Goal: Task Accomplishment & Management: Manage account settings

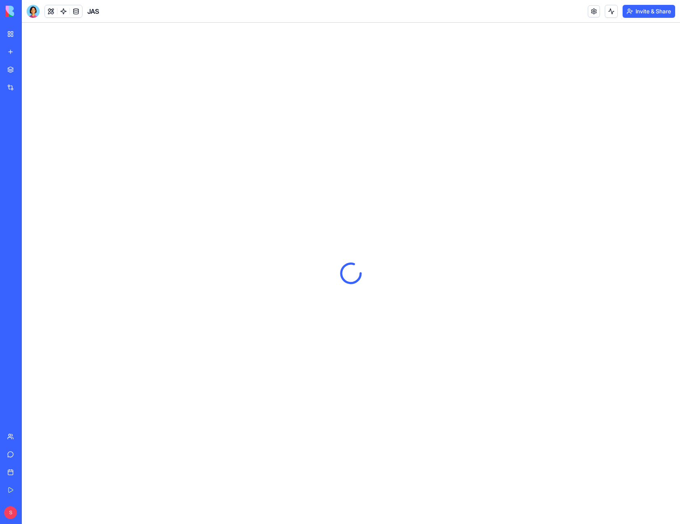
click at [636, 11] on button "Invite & Share" at bounding box center [649, 11] width 53 height 13
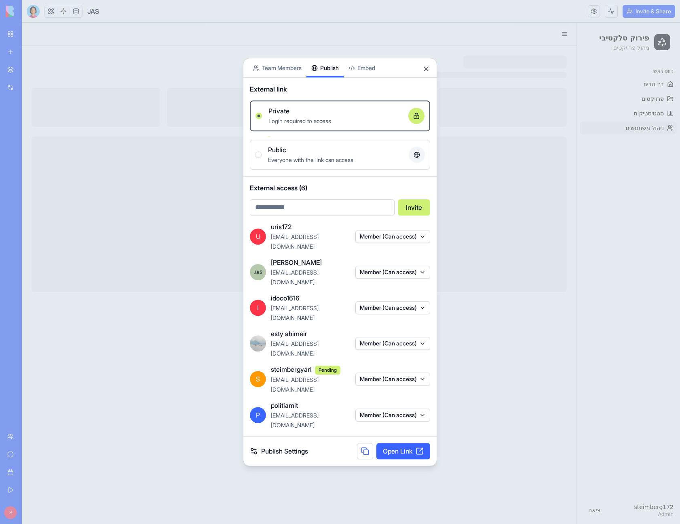
click at [342, 161] on div "Share App Team Members Publish Embed External link Private Login required to ac…" at bounding box center [340, 262] width 194 height 408
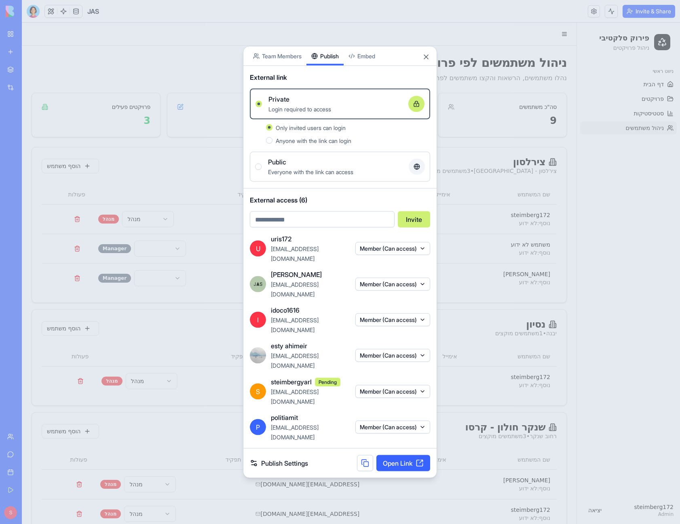
click at [214, 302] on div at bounding box center [340, 262] width 680 height 524
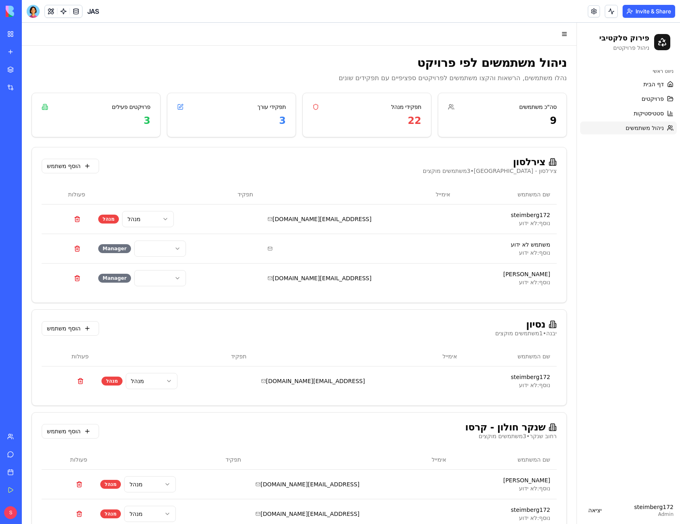
click at [30, 435] on div "Team" at bounding box center [24, 436] width 11 height 8
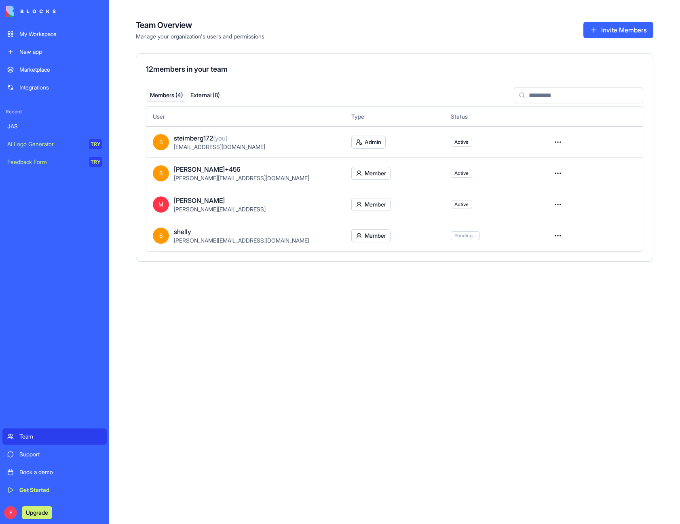
click at [201, 96] on button "External ( 8 )" at bounding box center [205, 95] width 39 height 12
click at [64, 123] on div "JAS" at bounding box center [54, 126] width 95 height 8
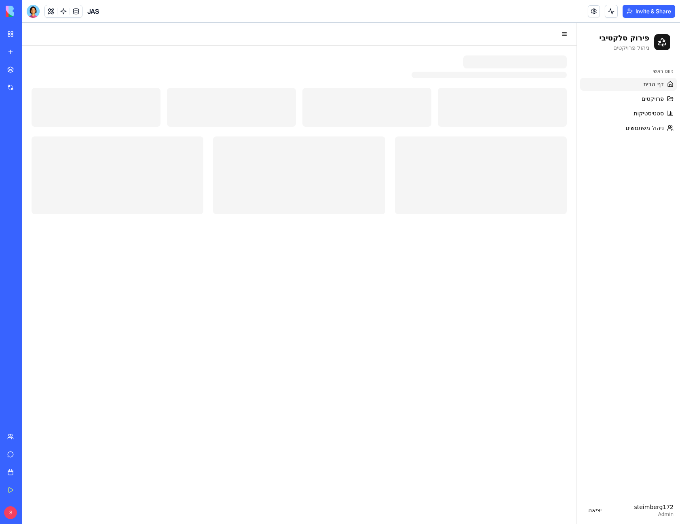
click at [630, 11] on button "Invite & Share" at bounding box center [649, 11] width 53 height 13
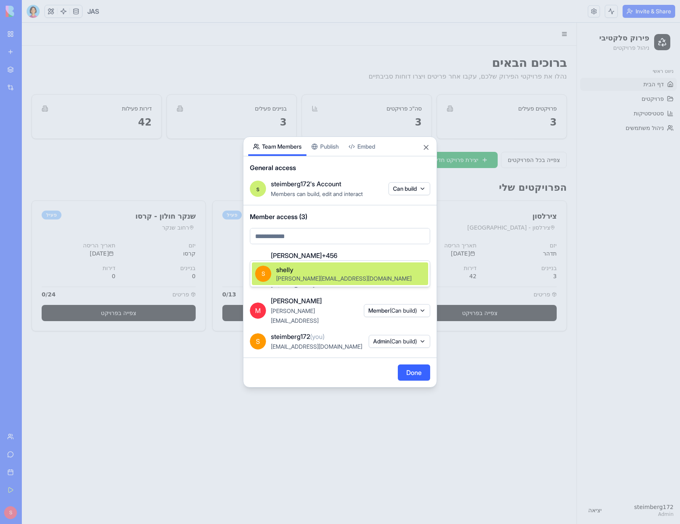
click at [341, 247] on body "My Workspace New app Marketplace Integrations Recent JAS AI Logo Generator TRY …" at bounding box center [340, 262] width 680 height 524
click at [339, 234] on div at bounding box center [340, 262] width 680 height 524
click at [337, 248] on body "My Workspace New app Marketplace Integrations Recent JAS AI Logo Generator TRY …" at bounding box center [340, 262] width 680 height 524
click at [339, 158] on div at bounding box center [340, 262] width 680 height 524
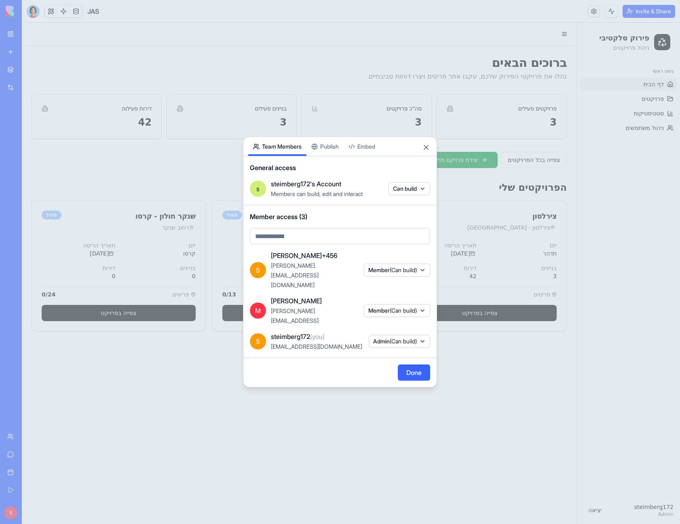
click at [339, 158] on div "Share App Team Members Publish Embed General access s steimberg172's Account Me…" at bounding box center [340, 261] width 194 height 251
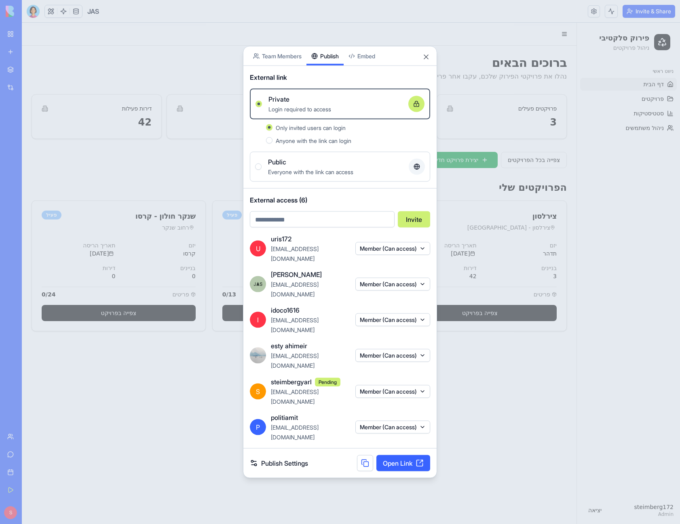
click at [302, 227] on input "email" at bounding box center [322, 219] width 145 height 16
type input "**********"
click at [411, 227] on button "Invite" at bounding box center [414, 219] width 32 height 16
click at [287, 89] on body "**********" at bounding box center [340, 262] width 680 height 524
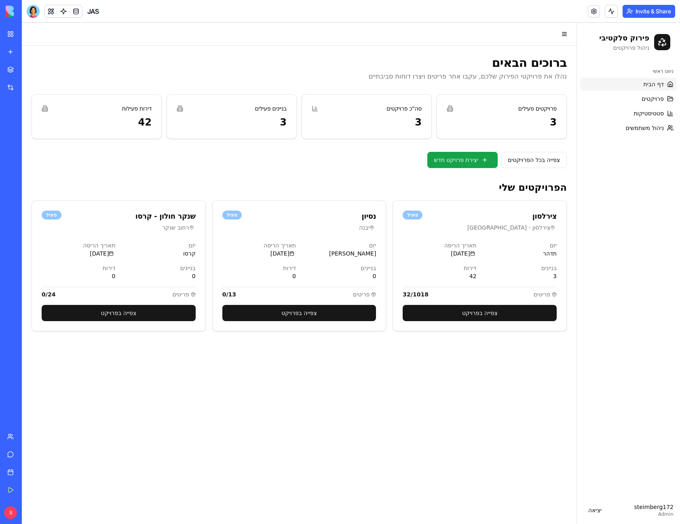
click at [24, 433] on div "Team" at bounding box center [24, 436] width 11 height 8
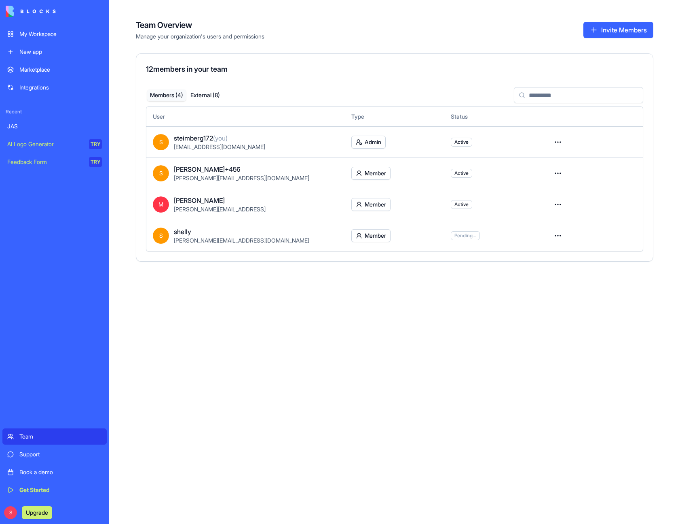
click at [559, 206] on html "My Workspace New app Marketplace Integrations Recent JAS AI Logo Generator TRY …" at bounding box center [340, 262] width 680 height 524
click at [551, 252] on div "Remove user" at bounding box center [529, 252] width 65 height 13
click at [610, 28] on button "Invite Members" at bounding box center [619, 30] width 70 height 16
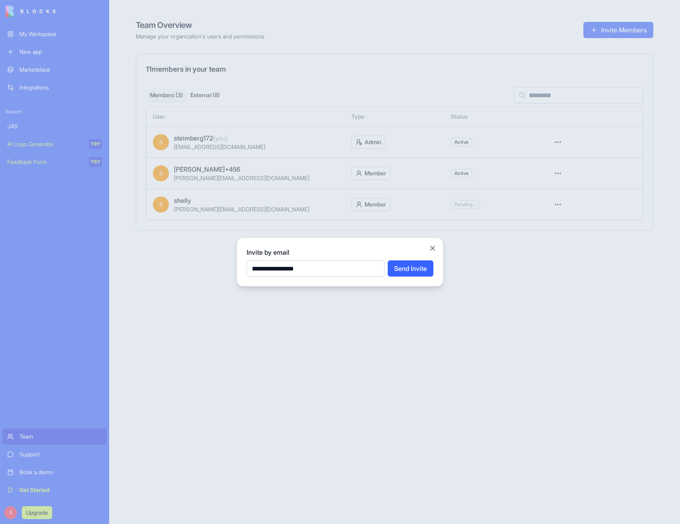
type input "**********"
click at [417, 272] on button "Send Invite" at bounding box center [411, 268] width 46 height 16
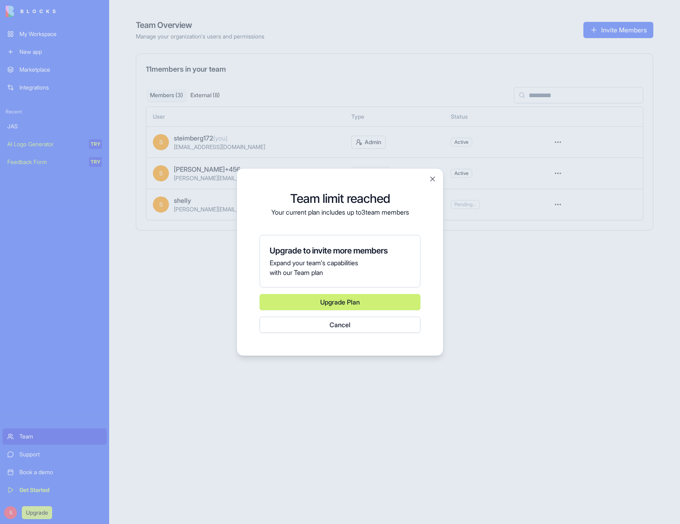
drag, startPoint x: 411, startPoint y: 212, endPoint x: 278, endPoint y: 220, distance: 133.3
click at [280, 220] on div "Team limit reached Your current plan includes up to 3 team members Upgrade to i…" at bounding box center [340, 261] width 187 height 167
click at [434, 180] on button "Close" at bounding box center [433, 179] width 8 height 8
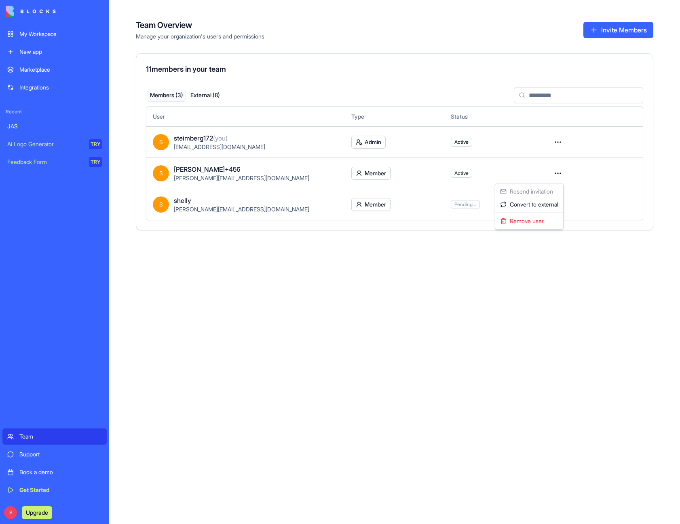
click at [560, 176] on html "My Workspace New app Marketplace Integrations Recent JAS AI Logo Generator TRY …" at bounding box center [340, 262] width 680 height 524
click at [545, 220] on div "Remove user" at bounding box center [529, 220] width 65 height 13
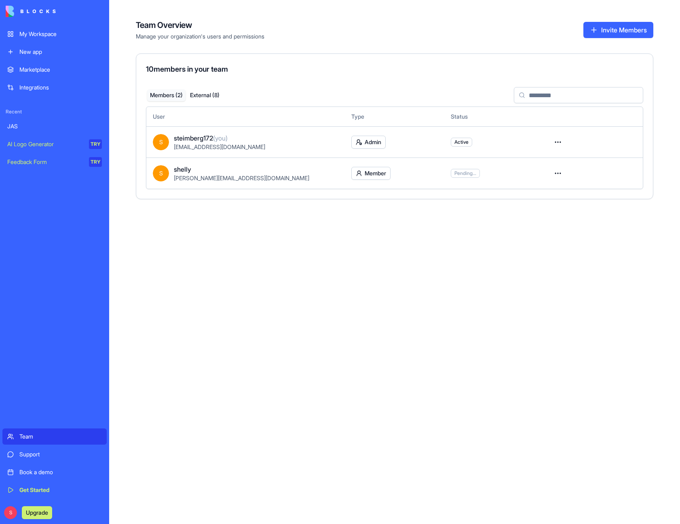
click at [614, 26] on button "Invite Members" at bounding box center [619, 30] width 70 height 16
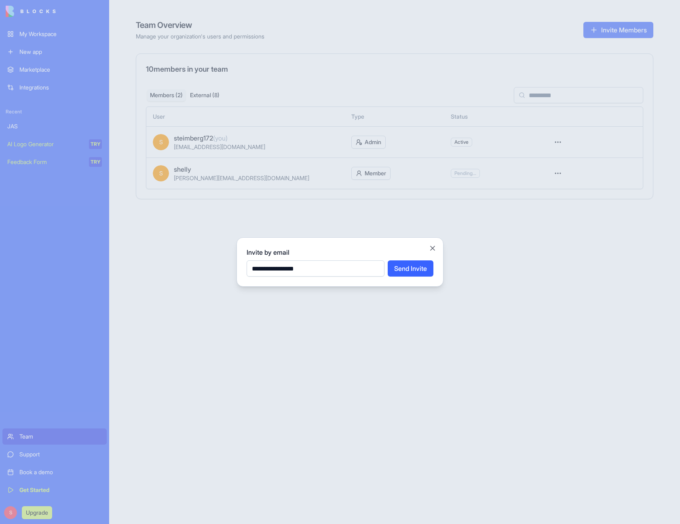
type input "**********"
click at [416, 268] on button "Send Invite" at bounding box center [411, 268] width 46 height 16
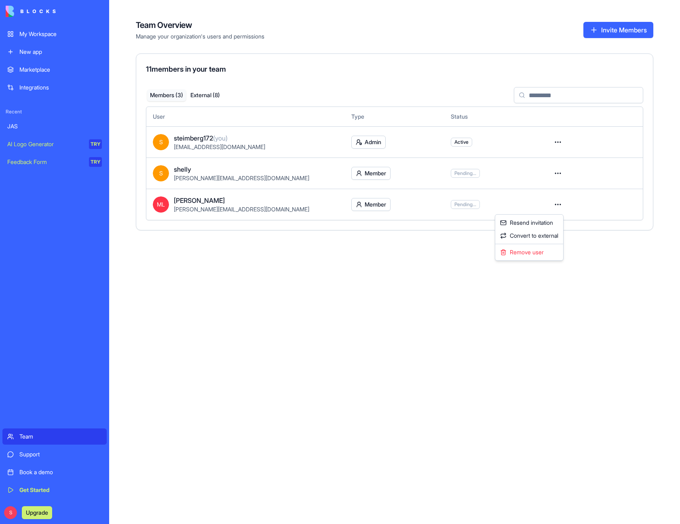
click at [561, 206] on html "My Workspace New app Marketplace Integrations Recent JAS AI Logo Generator TRY …" at bounding box center [340, 262] width 680 height 524
click at [521, 254] on div "Remove user" at bounding box center [529, 252] width 65 height 13
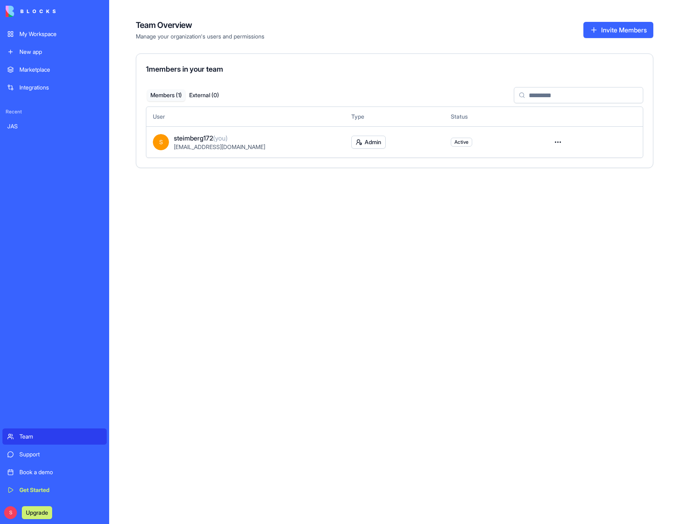
click at [607, 28] on button "Invite Members" at bounding box center [619, 30] width 70 height 16
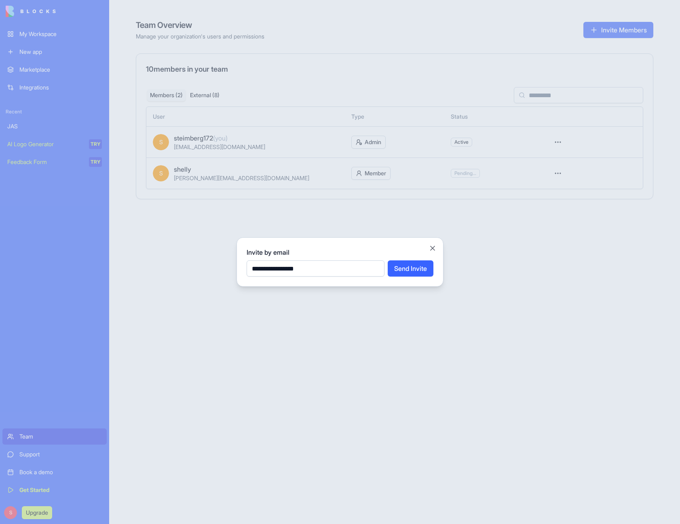
type input "**********"
click at [388, 260] on button "Send Invite" at bounding box center [411, 268] width 46 height 16
